Goal: Find specific page/section: Find specific page/section

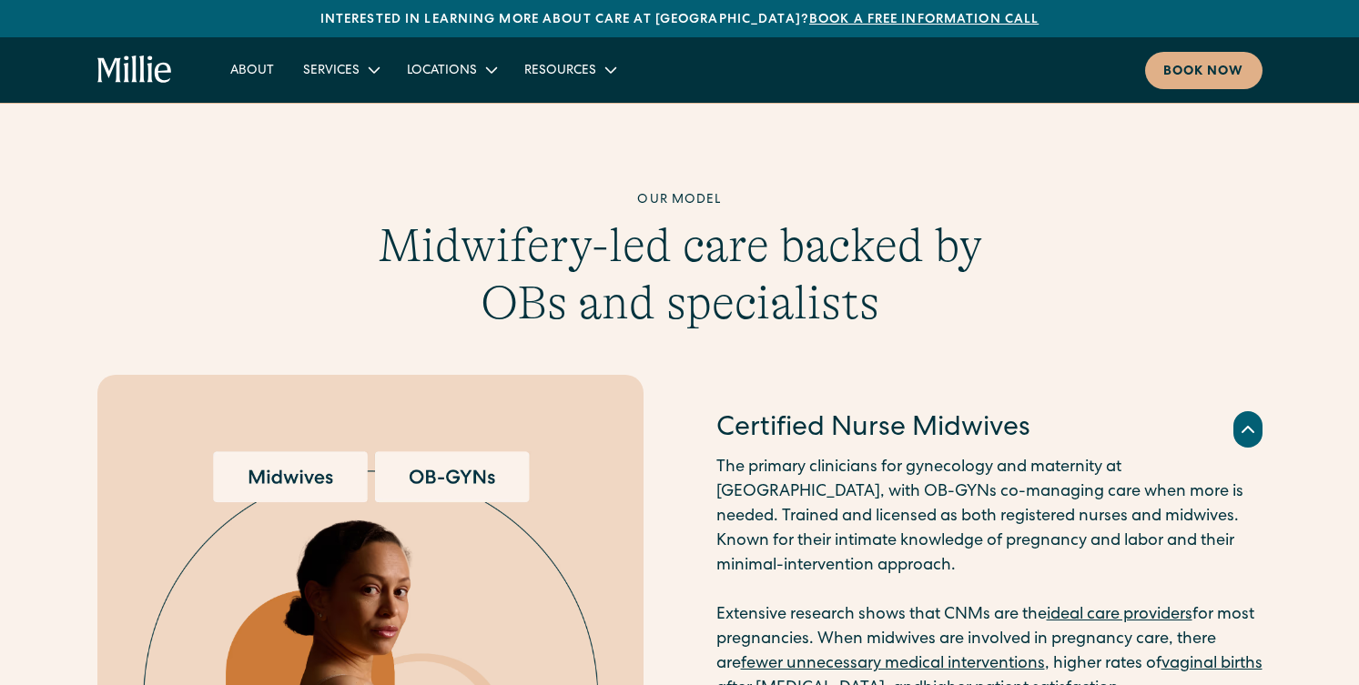
scroll to position [1671, 0]
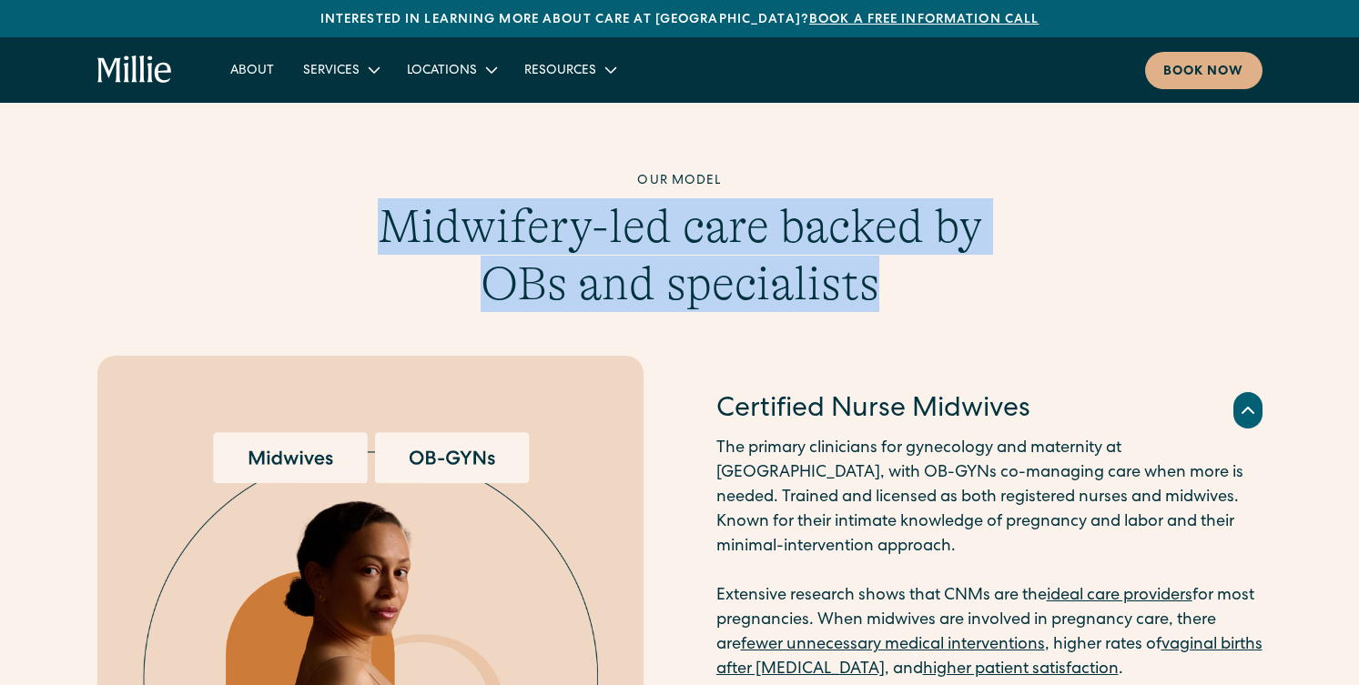
drag, startPoint x: 896, startPoint y: 261, endPoint x: 394, endPoint y: 195, distance: 506.0
click at [394, 198] on h3 "Midwifery-led care backed by OBs and specialists" at bounding box center [679, 255] width 699 height 114
copy h3 "Midwifery-led care backed by OBs and specialists"
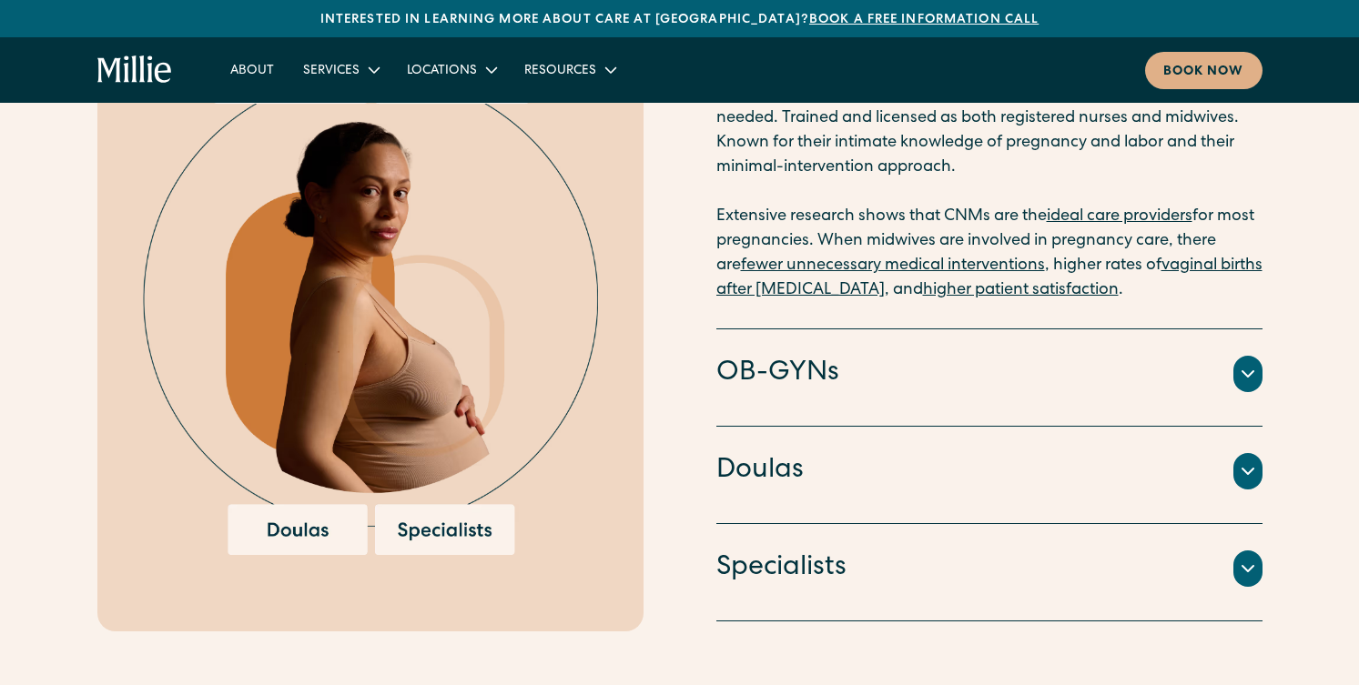
scroll to position [2053, 0]
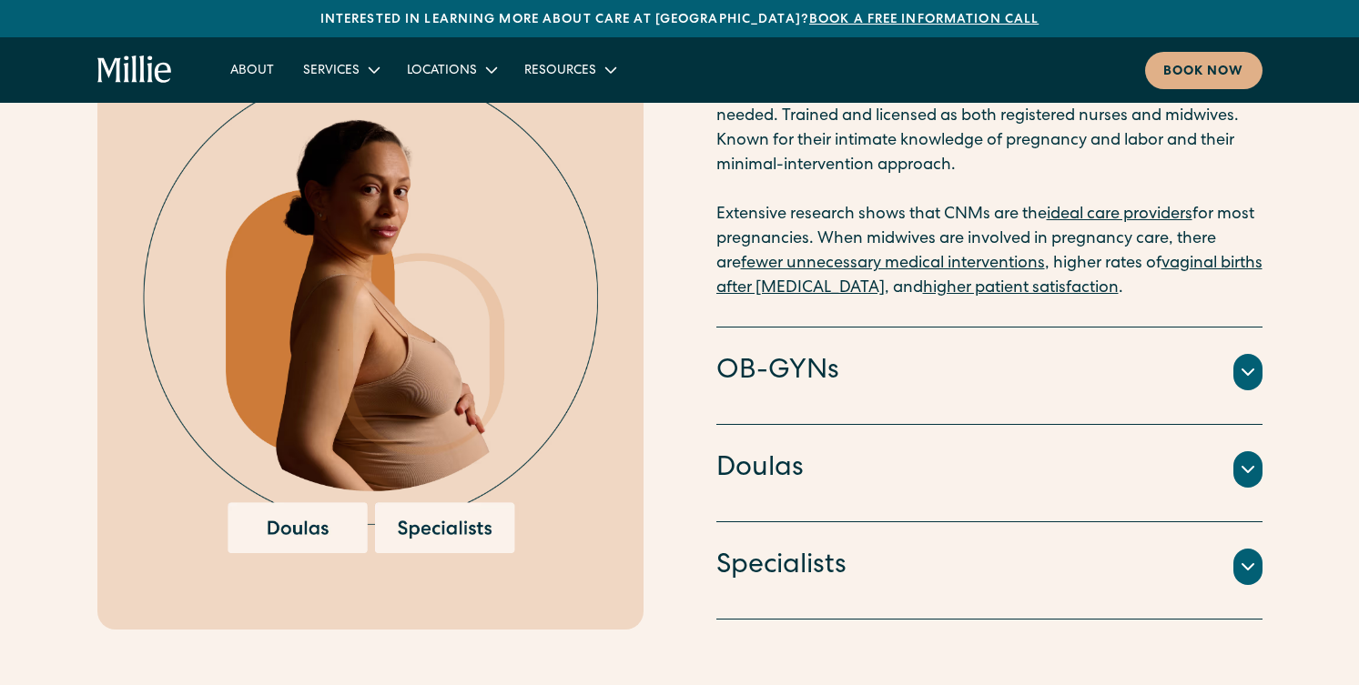
click at [921, 451] on div "Doulas" at bounding box center [989, 470] width 546 height 38
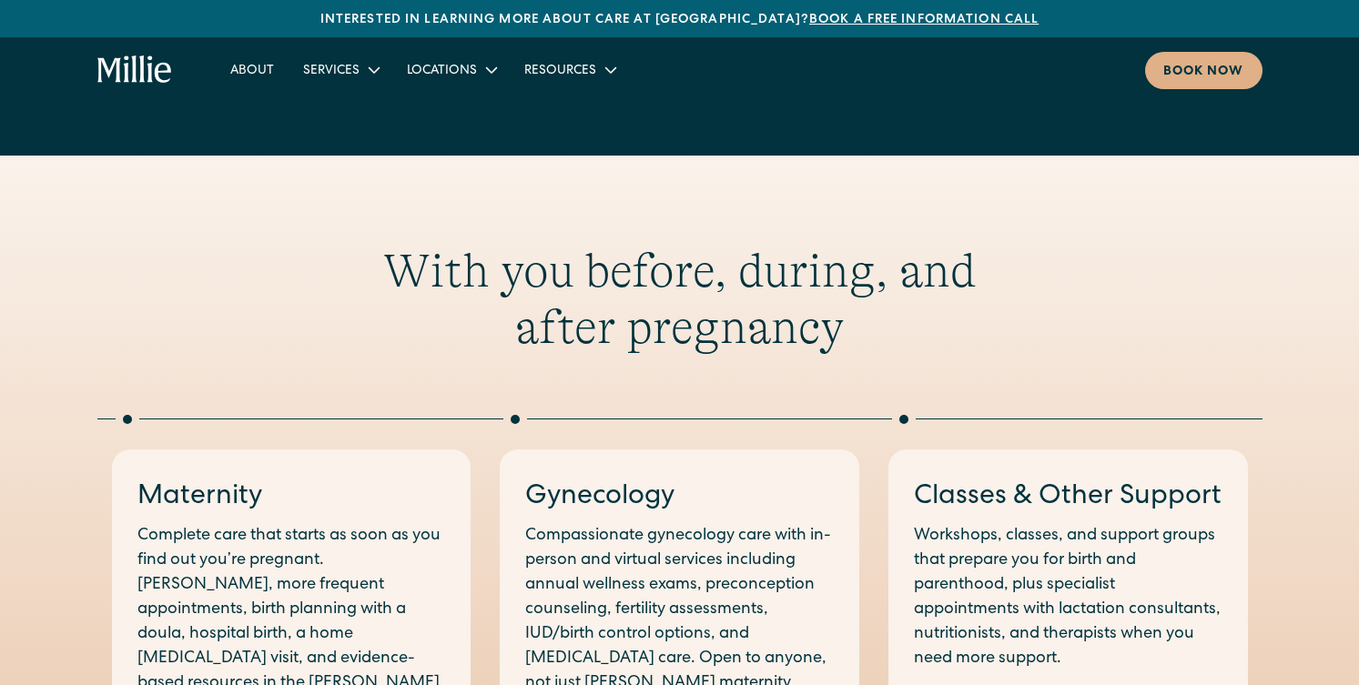
scroll to position [0, 0]
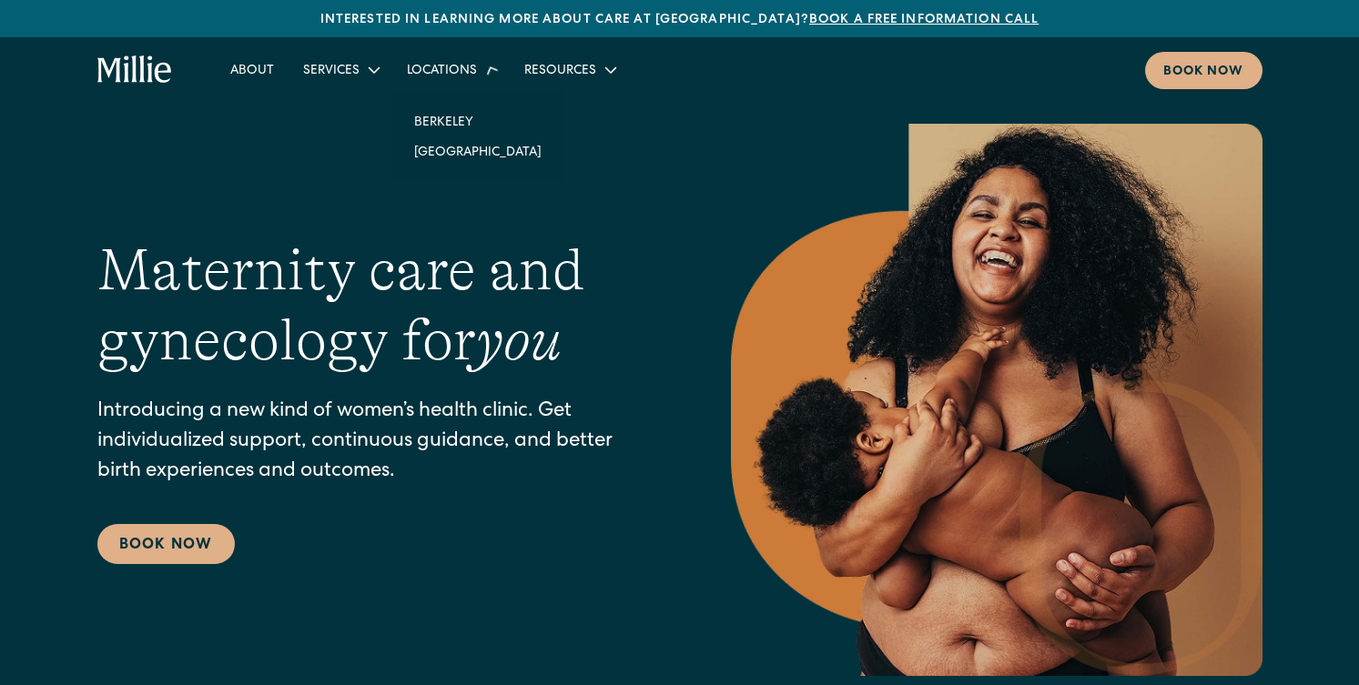
click at [432, 71] on div "Locations" at bounding box center [442, 71] width 70 height 19
click at [454, 142] on link "[GEOGRAPHIC_DATA]" at bounding box center [478, 144] width 157 height 30
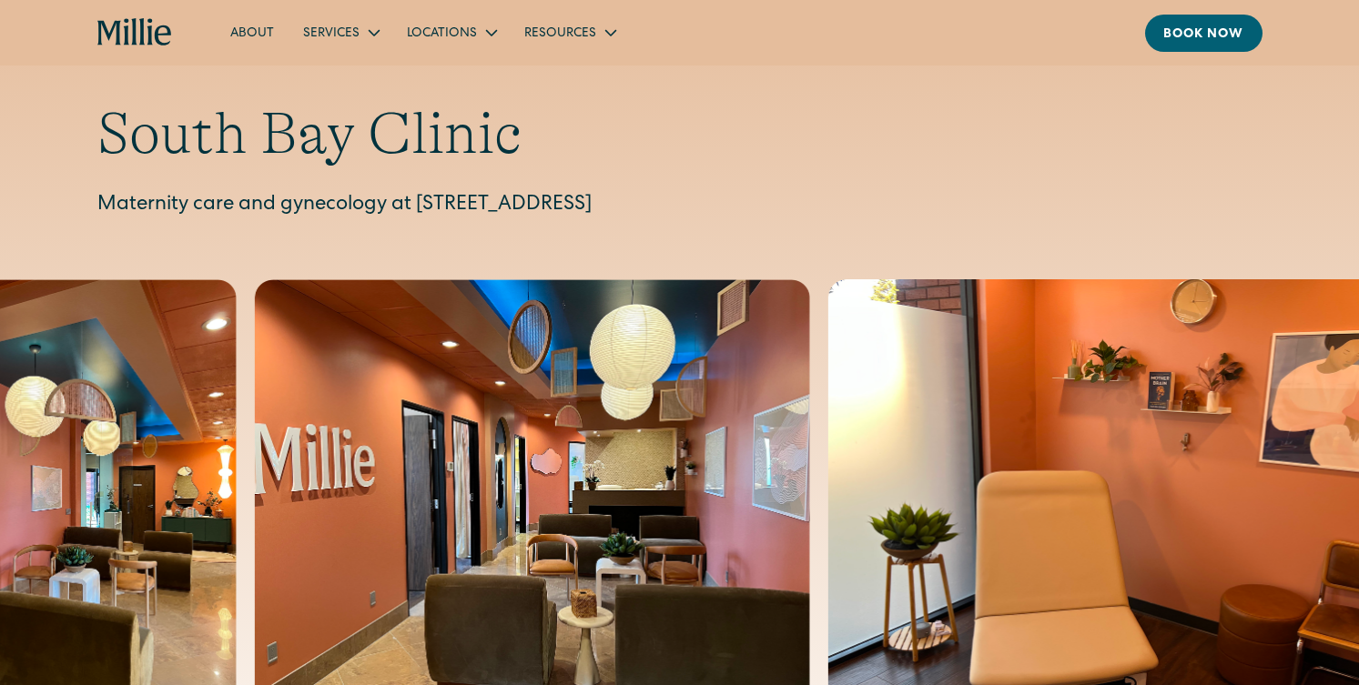
scroll to position [25, 0]
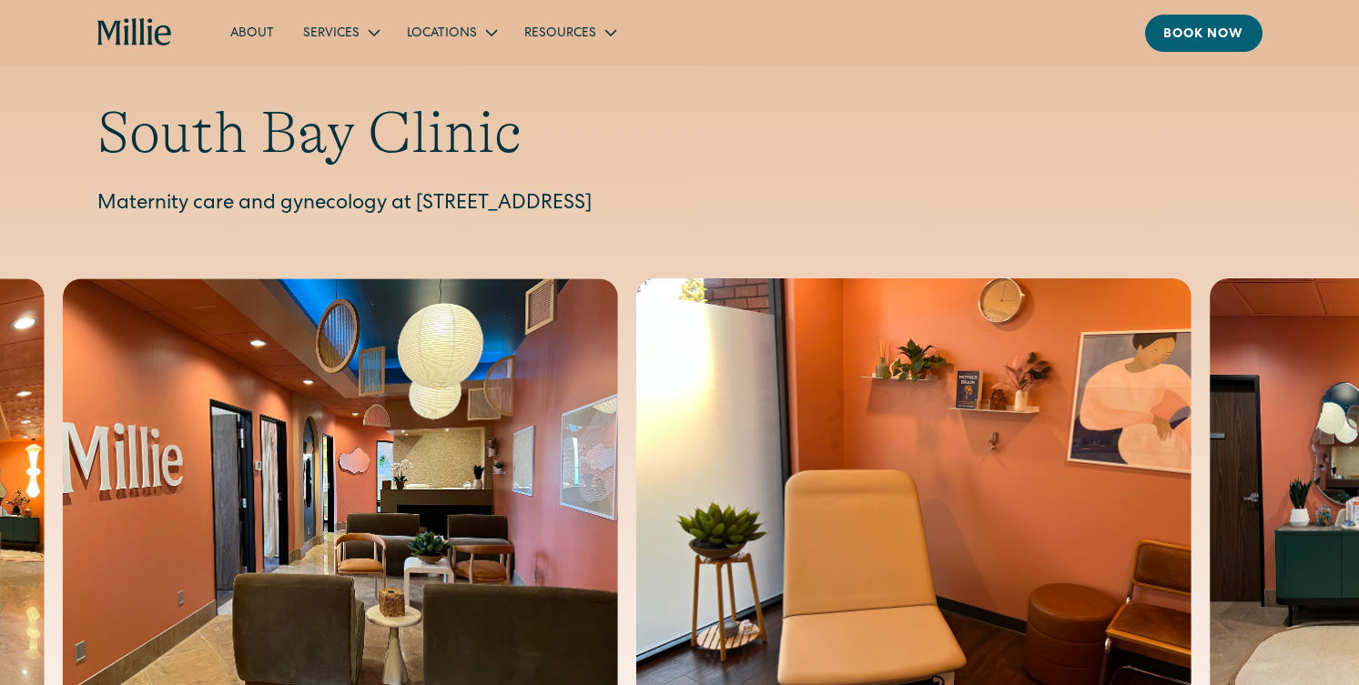
drag, startPoint x: 864, startPoint y: 195, endPoint x: 418, endPoint y: 210, distance: 446.3
click at [418, 210] on p "Maternity care and gynecology at [STREET_ADDRESS]" at bounding box center [679, 205] width 1165 height 30
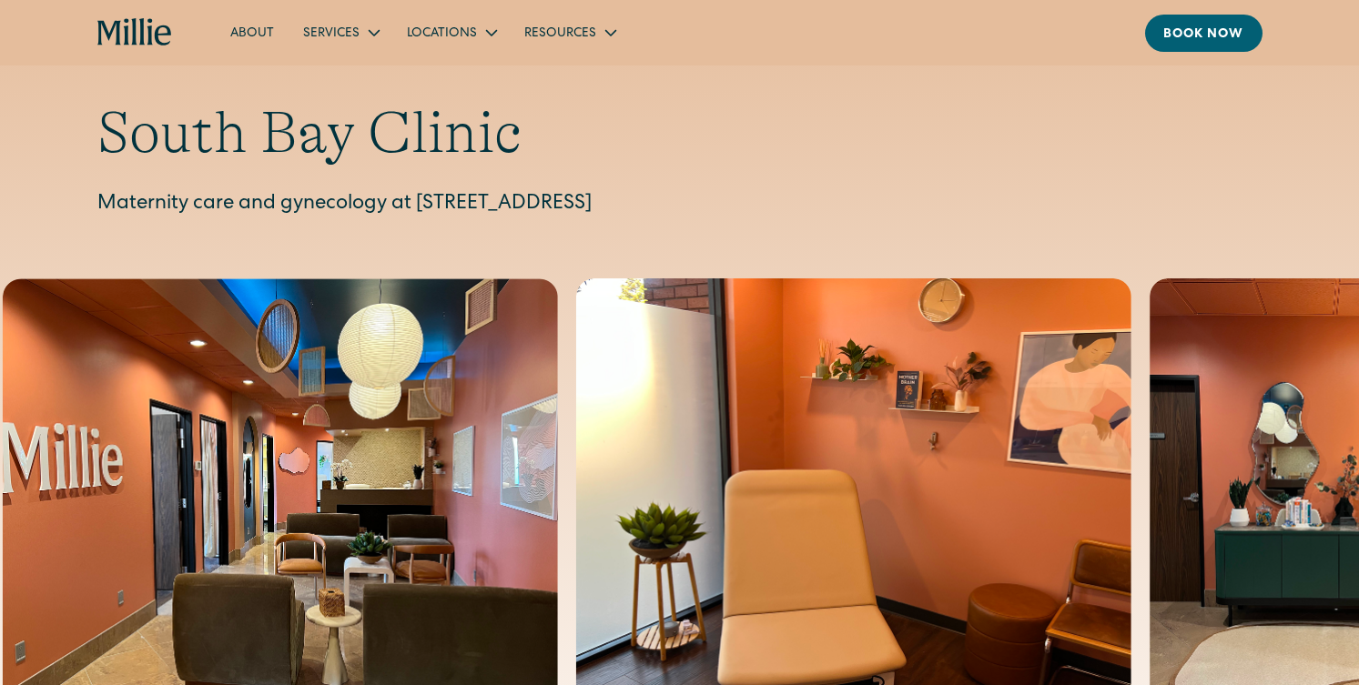
copy p "[STREET_ADDRESS]"
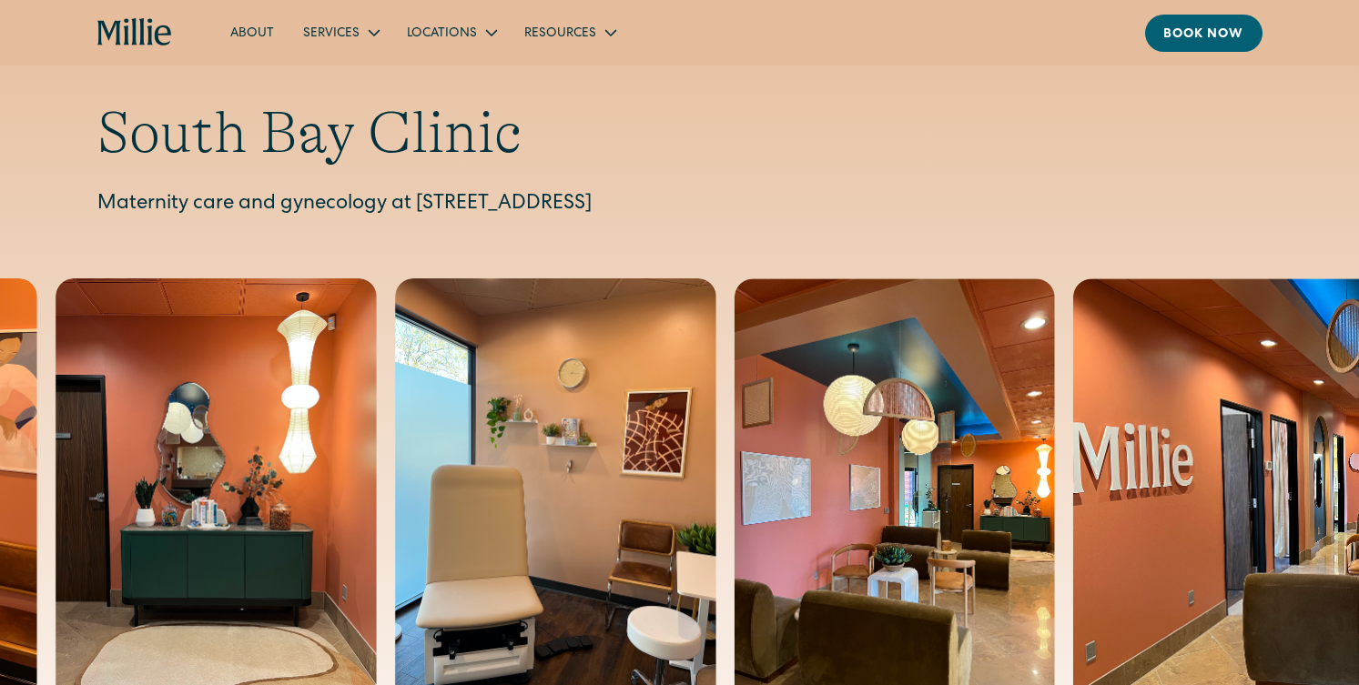
click at [462, 40] on div "Locations" at bounding box center [442, 34] width 70 height 19
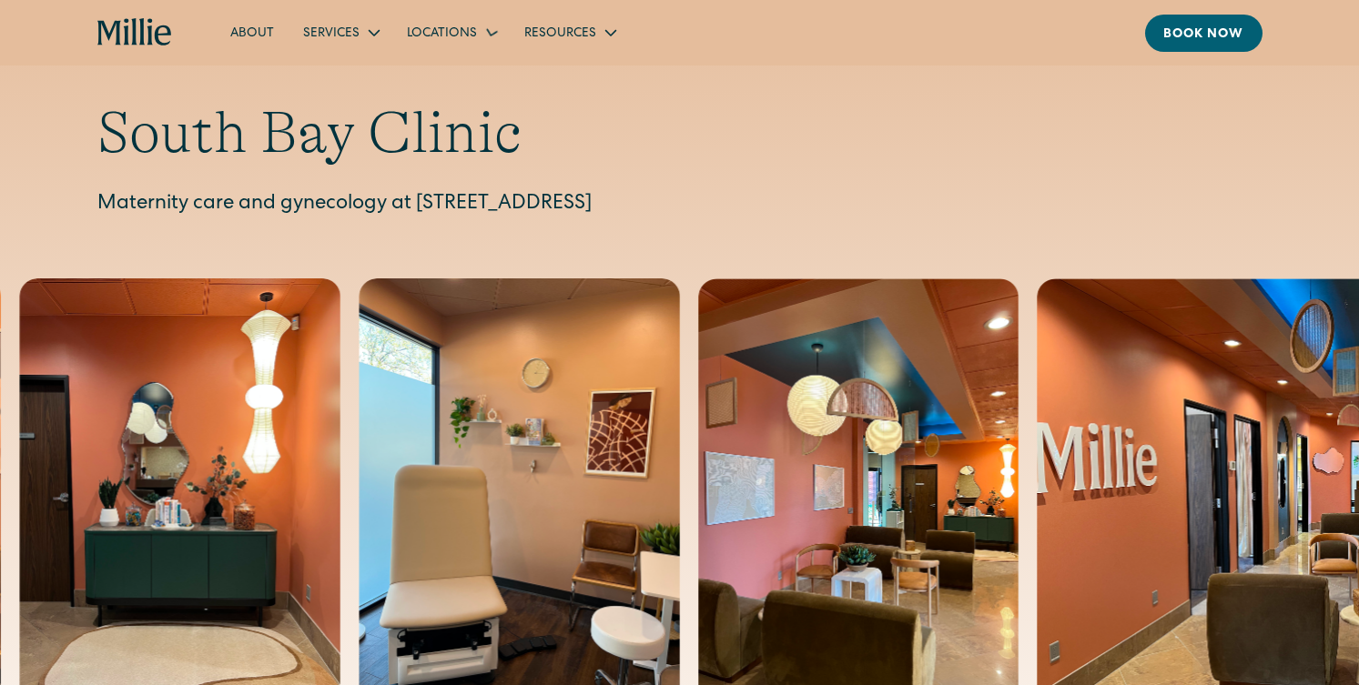
click at [464, 36] on div "Locations" at bounding box center [442, 34] width 70 height 19
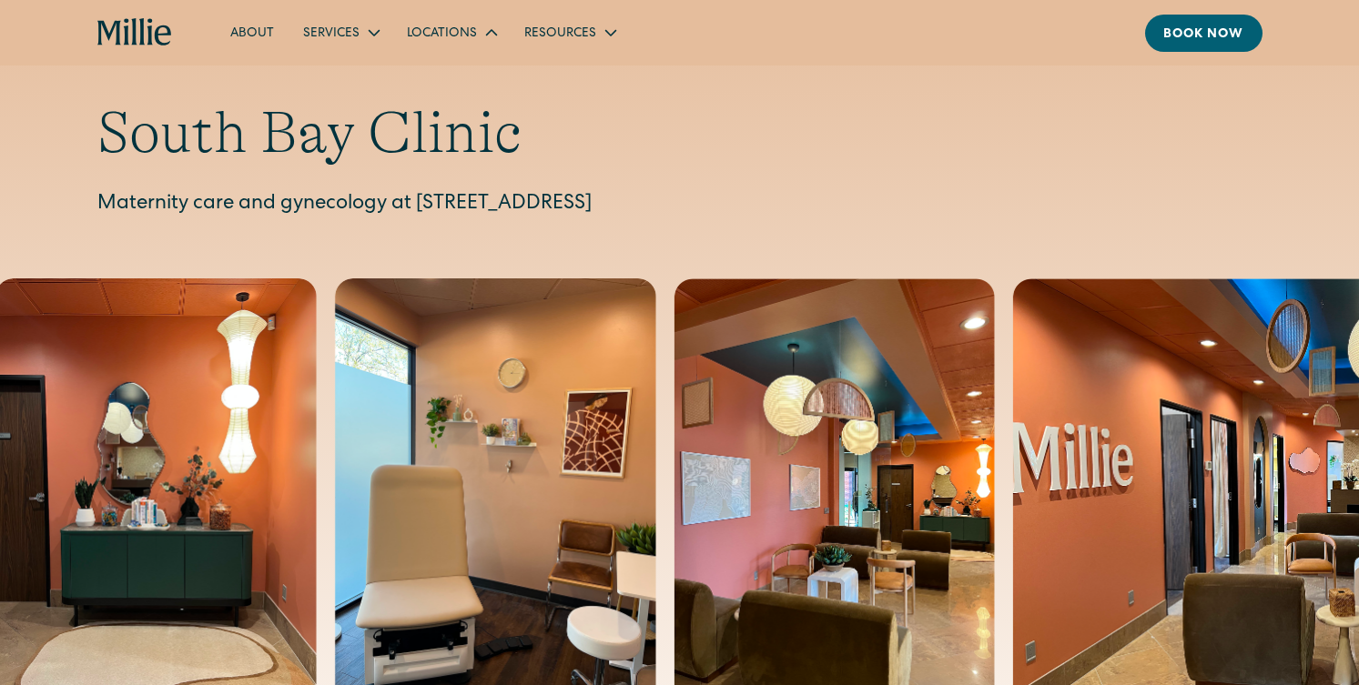
click at [464, 36] on div "Locations" at bounding box center [442, 34] width 70 height 19
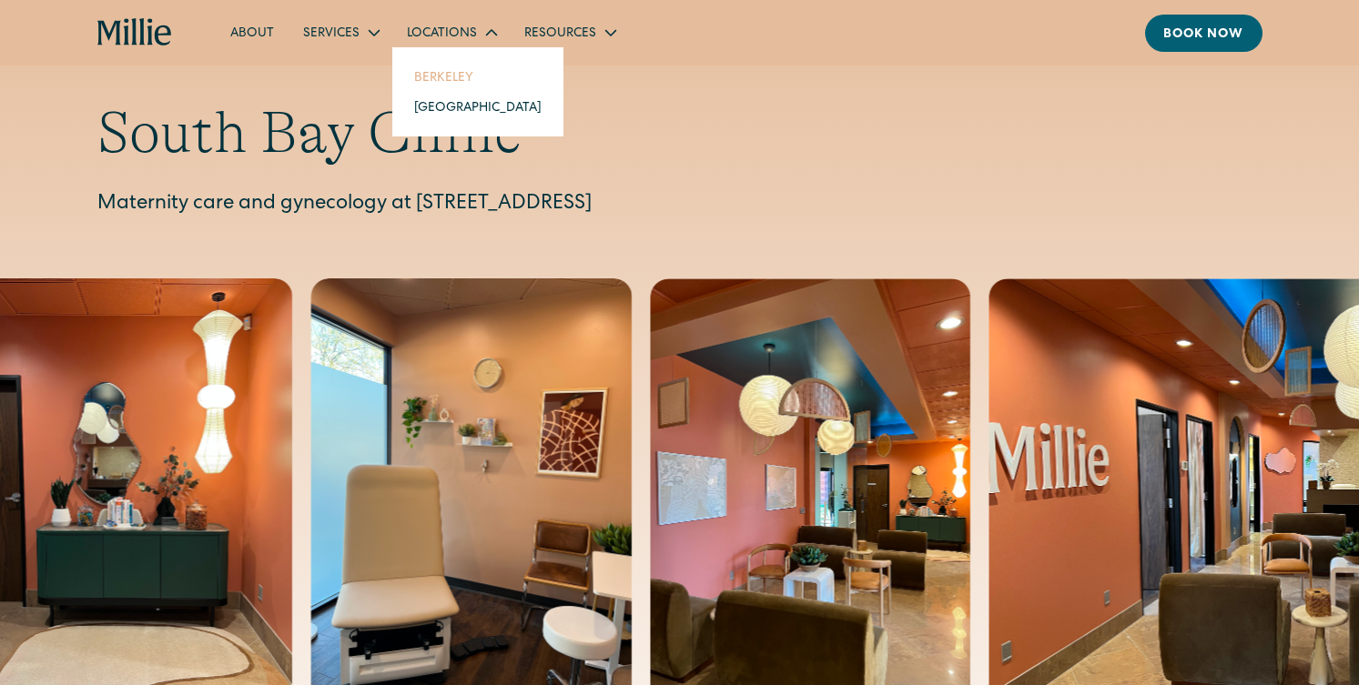
click at [461, 76] on link "Berkeley" at bounding box center [478, 77] width 157 height 30
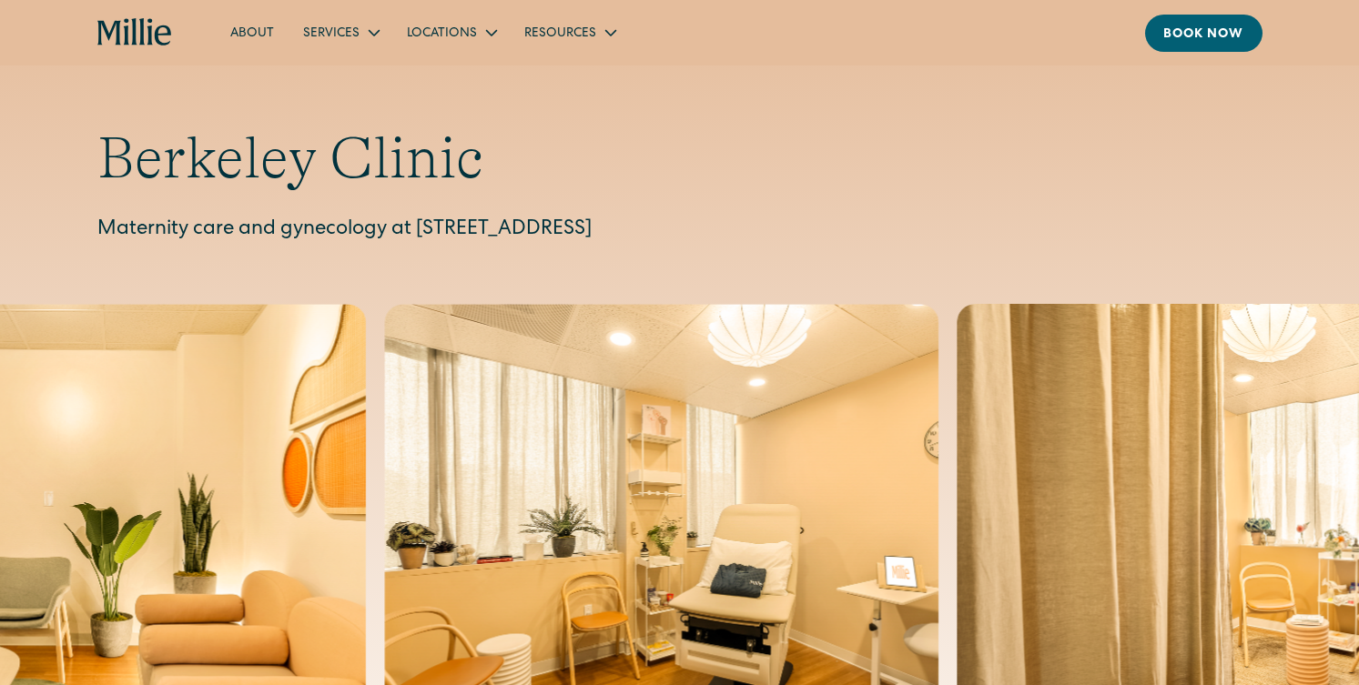
drag, startPoint x: 904, startPoint y: 236, endPoint x: 419, endPoint y: 228, distance: 485.2
click at [419, 228] on p "Maternity care and gynecology at 2999 Regent Street, Suite 524, Berkeley, CA 94…" at bounding box center [679, 231] width 1165 height 30
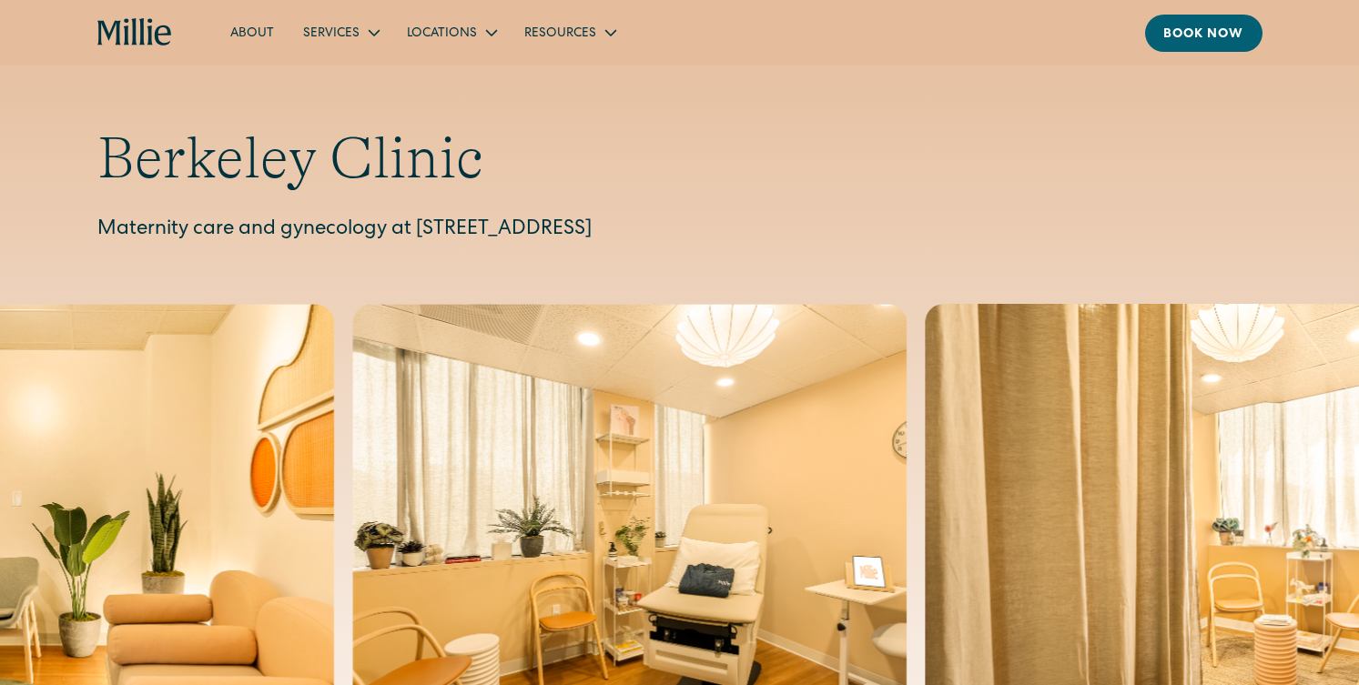
copy p "2999 Regent Street, Suite 524, Berkeley, CA 94705"
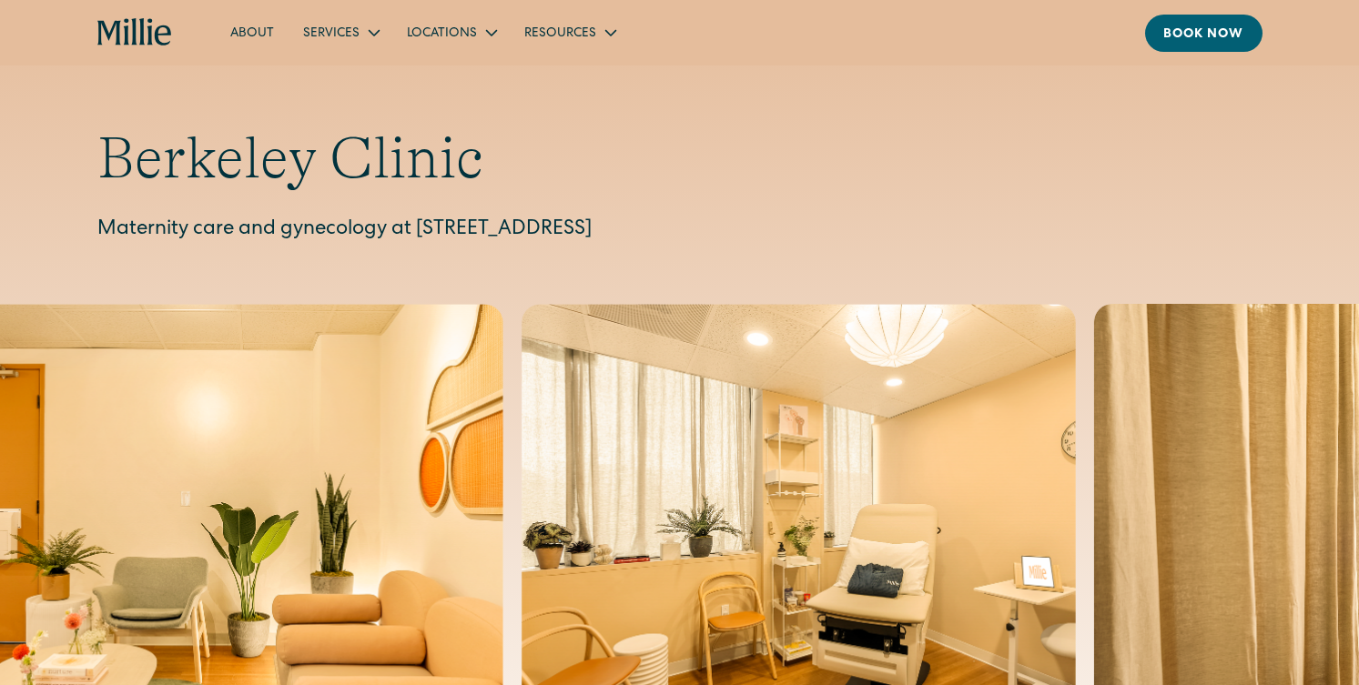
click at [126, 18] on icon "home" at bounding box center [135, 32] width 76 height 29
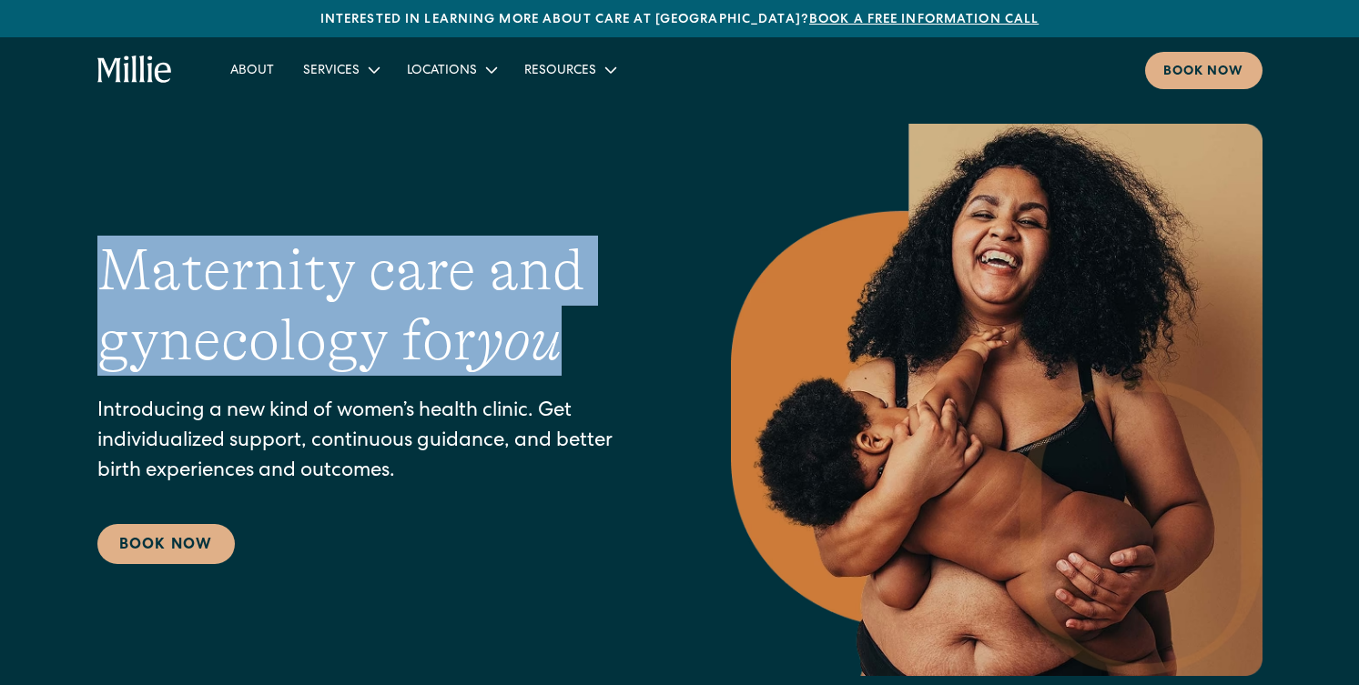
drag, startPoint x: 587, startPoint y: 353, endPoint x: 27, endPoint y: 285, distance: 564.0
click at [27, 285] on div "Maternity care and gynecology for you Introducing a new kind of women’s health …" at bounding box center [679, 400] width 1359 height 553
copy h1 "Maternity care and gynecology for you"
click at [252, 66] on link "About" at bounding box center [252, 70] width 73 height 30
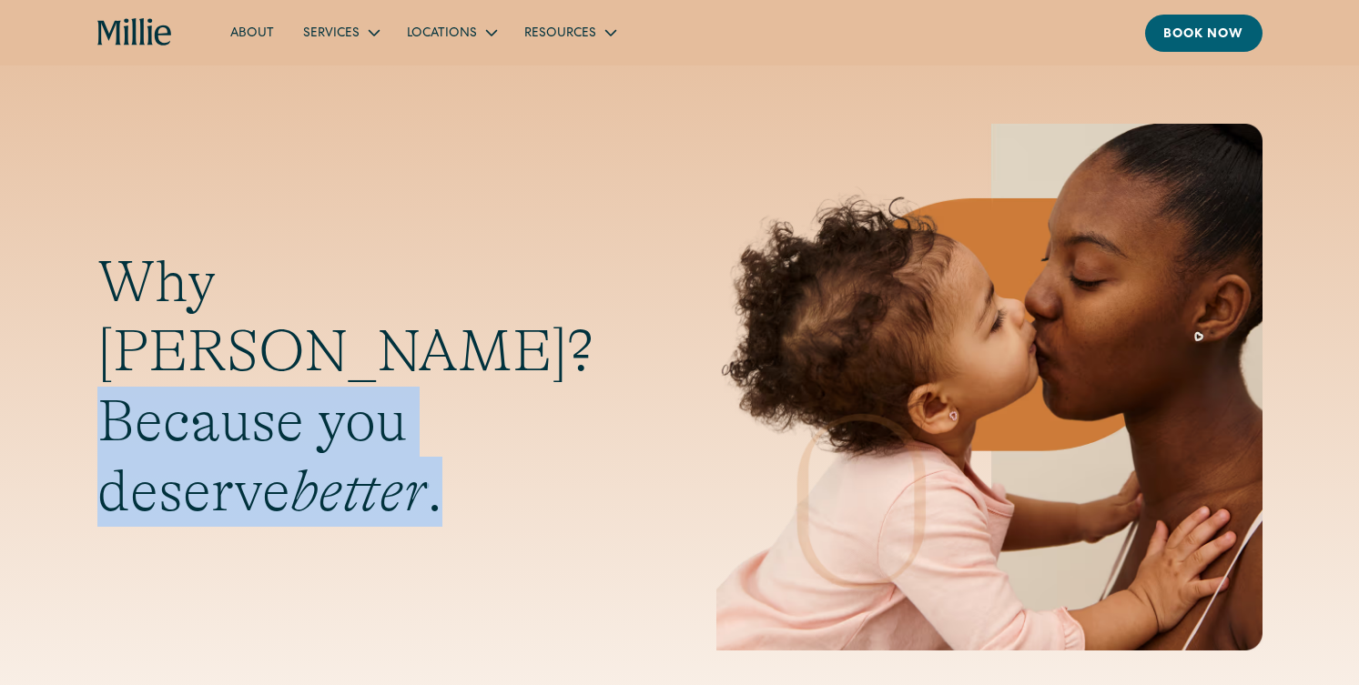
drag, startPoint x: 285, startPoint y: 465, endPoint x: 108, endPoint y: 401, distance: 187.7
click at [108, 401] on h1 "Why [PERSON_NAME]? Because you deserve better ." at bounding box center [370, 387] width 546 height 279
copy h1 "Because you deserve better ."
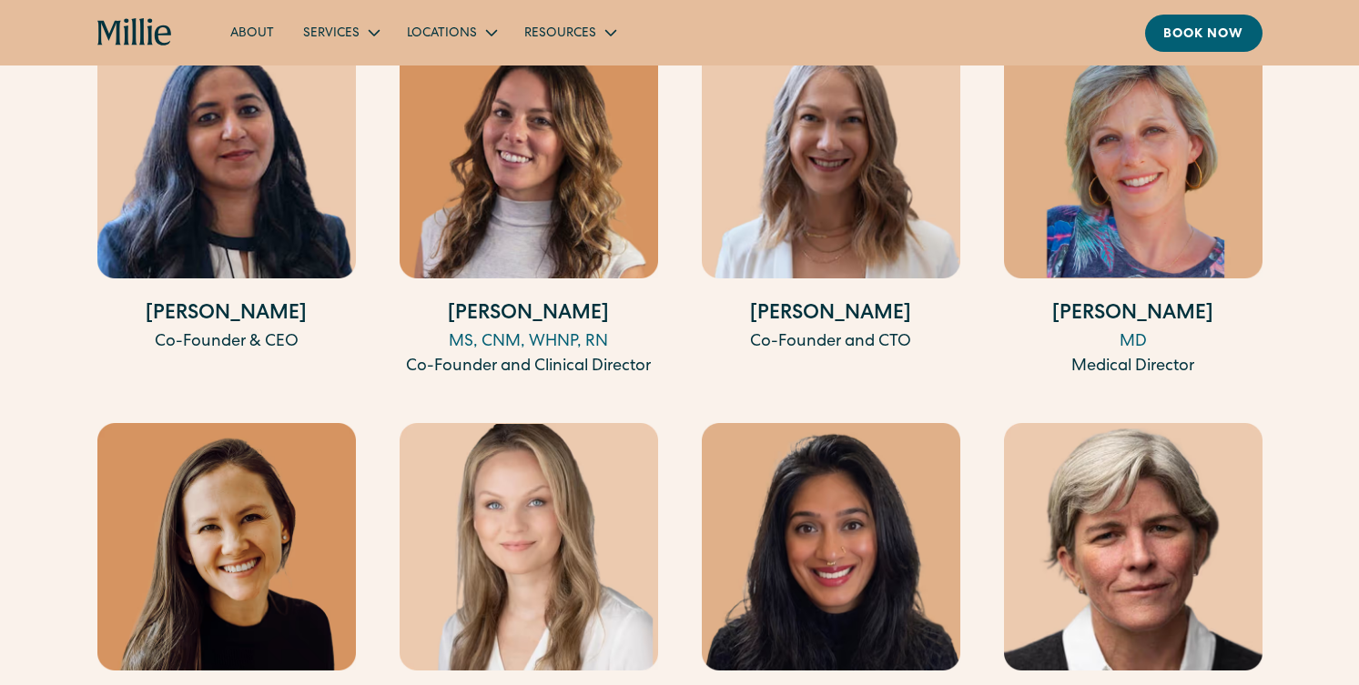
scroll to position [3580, 0]
